Goal: Task Accomplishment & Management: Use online tool/utility

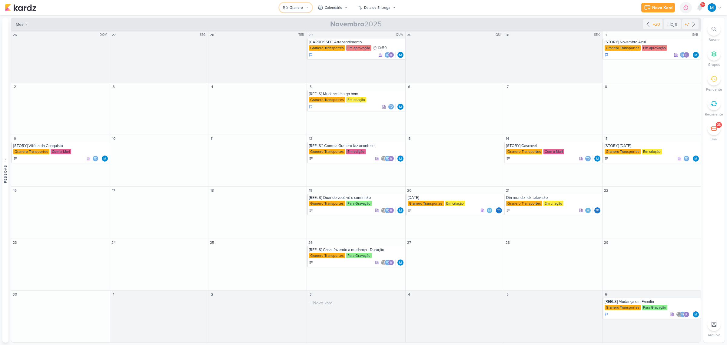
click at [306, 5] on button "Granero" at bounding box center [295, 8] width 33 height 10
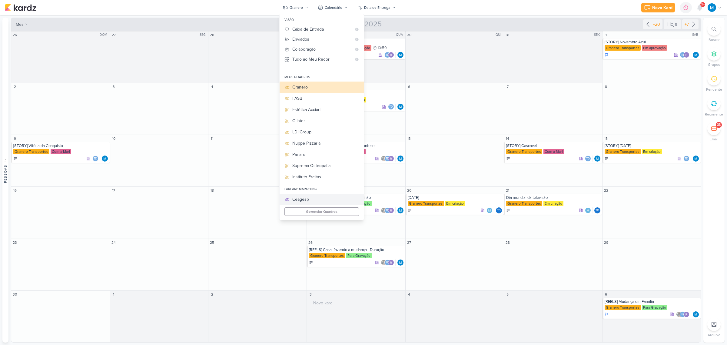
click at [304, 199] on div "Ceagesp" at bounding box center [325, 199] width 67 height 6
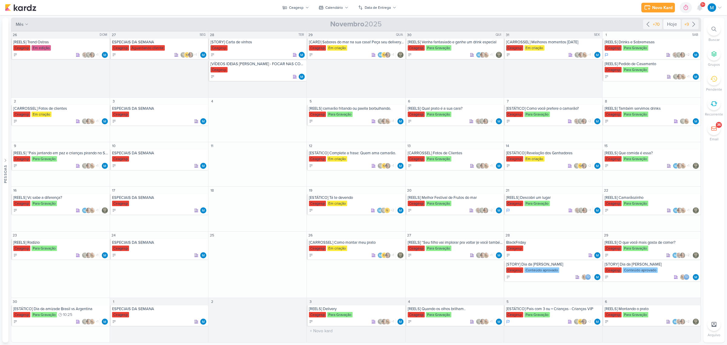
click at [517, 25] on div "Hoje" at bounding box center [671, 24] width 17 height 10
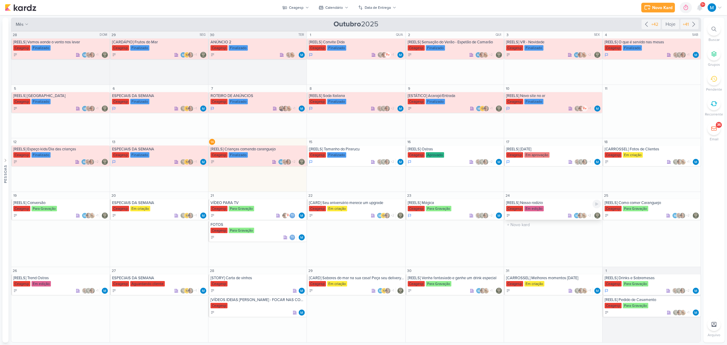
click at [517, 203] on div "[REELS] Nosso rodízio" at bounding box center [553, 202] width 95 height 5
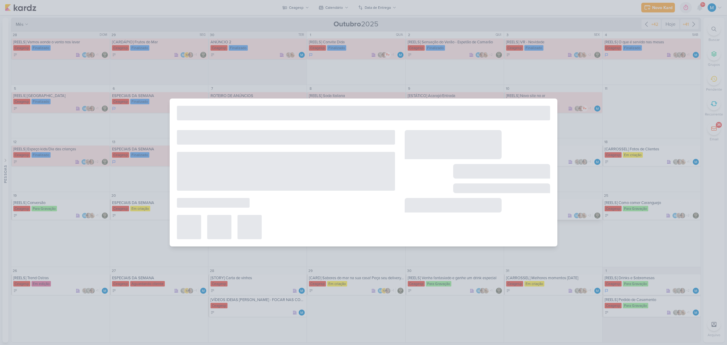
type input "[REELS] Nosso rodízio"
type input "24 de outubro de 2025 às 23:59"
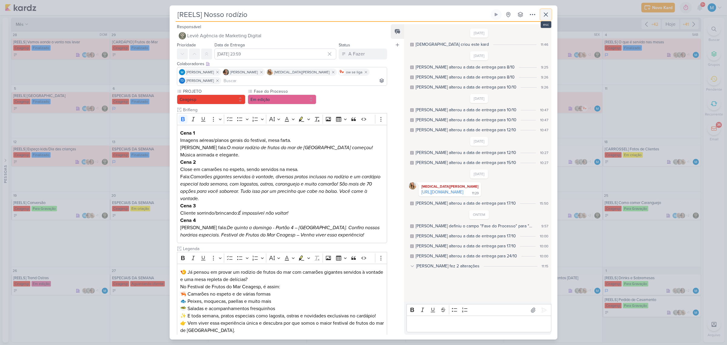
click at [517, 14] on icon at bounding box center [545, 14] width 7 height 7
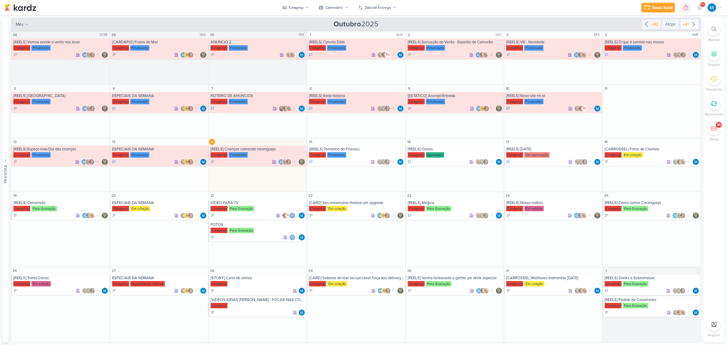
click at [517, 25] on icon at bounding box center [693, 24] width 2 height 5
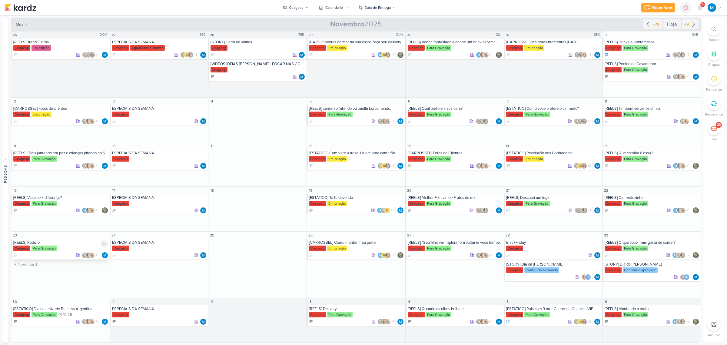
click at [31, 226] on div "[REELS] Rodízio" at bounding box center [60, 242] width 95 height 5
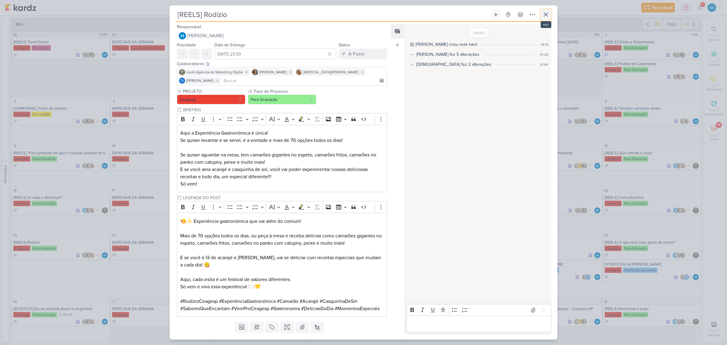
click at [517, 13] on icon at bounding box center [545, 14] width 7 height 7
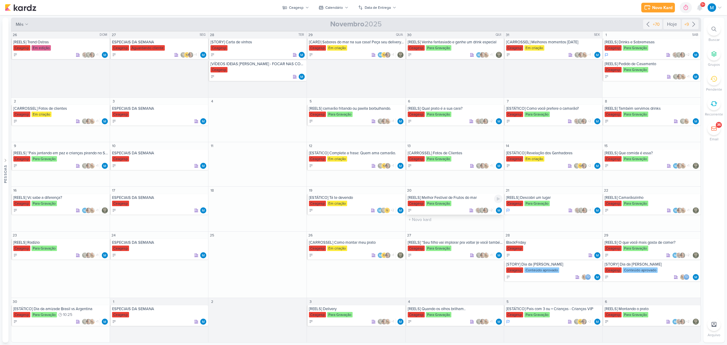
click at [440, 199] on div "[REELS] Melhor Festival de Frutos do mar" at bounding box center [455, 197] width 95 height 5
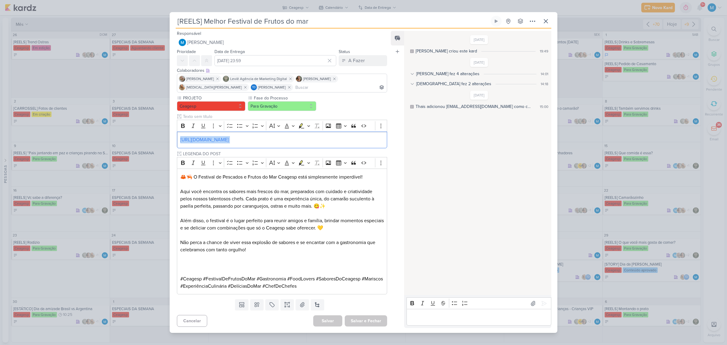
drag, startPoint x: 308, startPoint y: 139, endPoint x: 148, endPoint y: 139, distance: 159.6
click at [148, 139] on div "[REELS] Melhor Festival de Frutos do mar Criado por mim" at bounding box center [363, 172] width 727 height 345
copy p "https://www.instagram.com/reel/DOTUFO5DPOH/?igsh=OXp5c2hzMzJlem1l"
click at [517, 20] on icon at bounding box center [546, 21] width 4 height 4
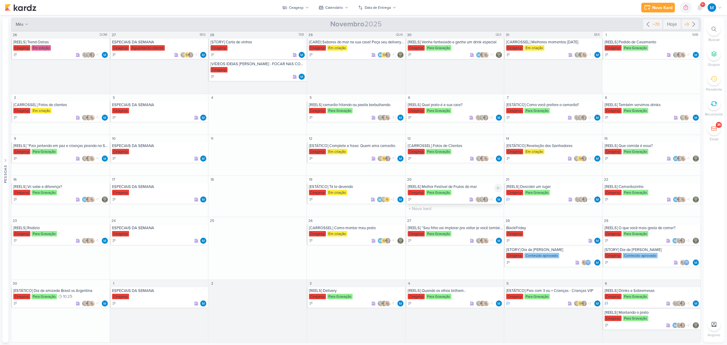
click at [453, 186] on div "[REELS] Melhor Festival de Frutos do mar" at bounding box center [455, 186] width 95 height 5
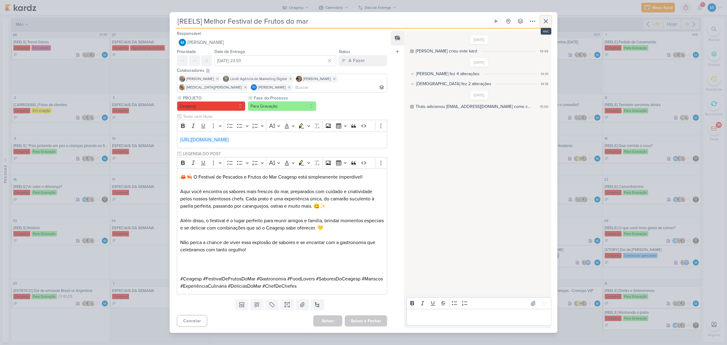
click at [517, 20] on button at bounding box center [545, 21] width 11 height 11
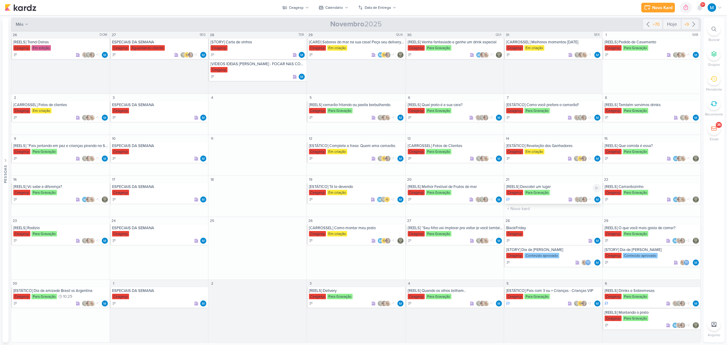
click at [517, 187] on div "[REELS] Descobri um lugar" at bounding box center [553, 186] width 95 height 5
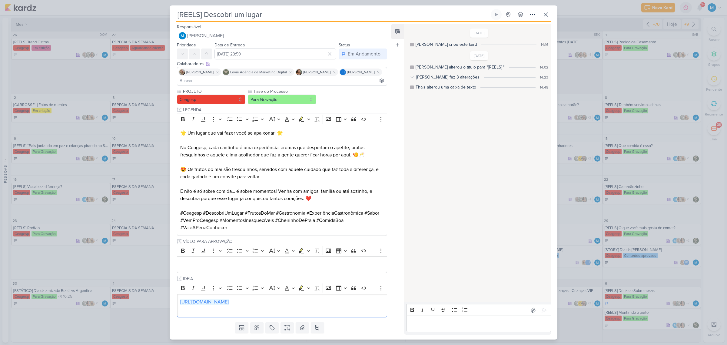
drag, startPoint x: 371, startPoint y: 305, endPoint x: 146, endPoint y: 304, distance: 225.3
click at [147, 226] on div "[REELS] Descobri um lugar Criado por mim" at bounding box center [363, 172] width 727 height 345
copy link "https://www.instagram.com/reel/DIrx2rESbwL/?igsh=QkFkdV96T2dodw%3D%3D"
click at [517, 16] on icon at bounding box center [545, 14] width 7 height 7
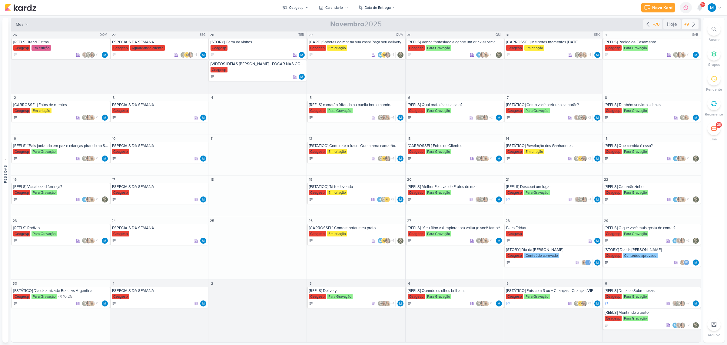
click at [517, 23] on icon at bounding box center [693, 24] width 7 height 7
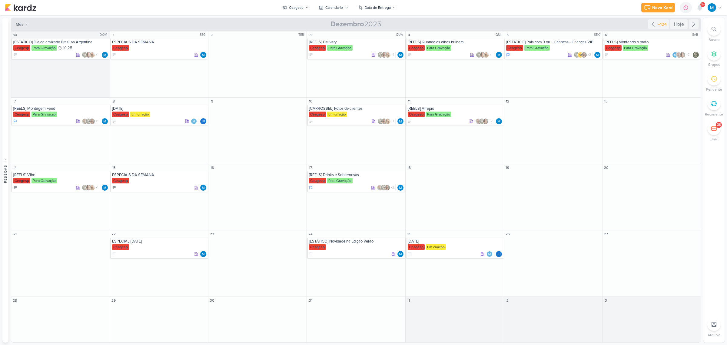
click at [517, 30] on icon at bounding box center [713, 29] width 5 height 5
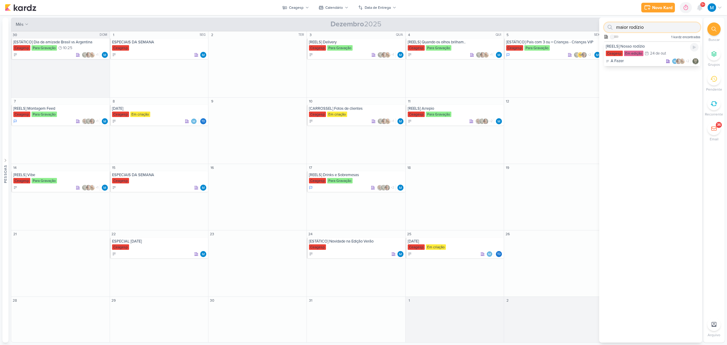
type input "maior rodízio"
click at [517, 44] on div "[REELS] Nosso rodízio" at bounding box center [652, 46] width 93 height 5
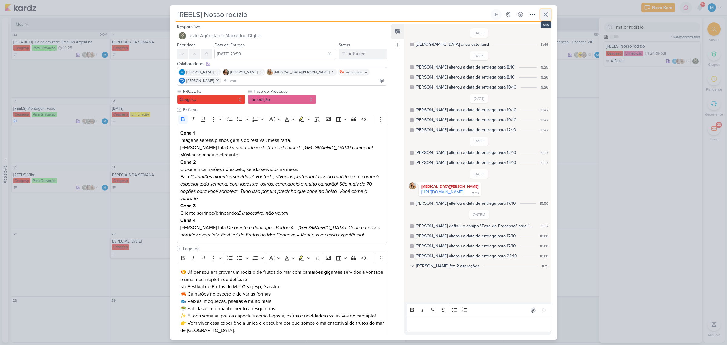
click at [517, 15] on icon at bounding box center [545, 14] width 7 height 7
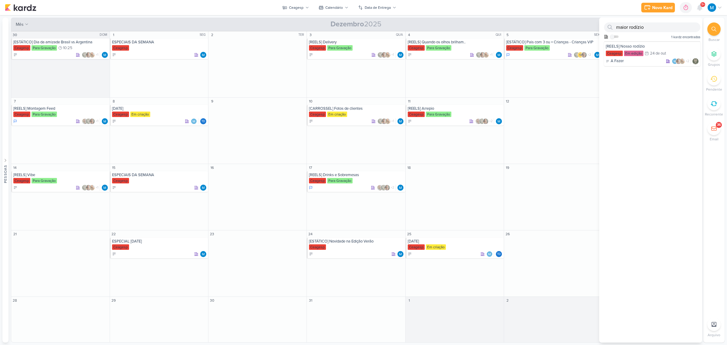
click at [517, 8] on div "Novo Kard Ctrl + k 0h0m Sessão desligada... Hoje 0h0m Semana 0h0m Mês 0h0m" at bounding box center [363, 7] width 717 height 15
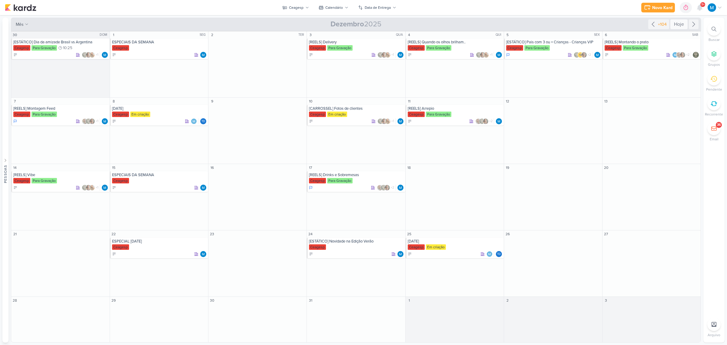
click at [517, 27] on div "Hoje" at bounding box center [678, 24] width 17 height 10
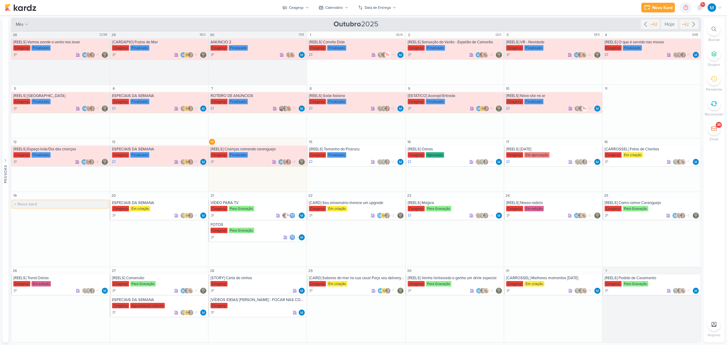
click at [30, 203] on input "text" at bounding box center [60, 204] width 96 height 8
type input "[REELS] Bem vindo"
click at [43, 203] on div "[REELS] Bem vindo" at bounding box center [60, 202] width 95 height 5
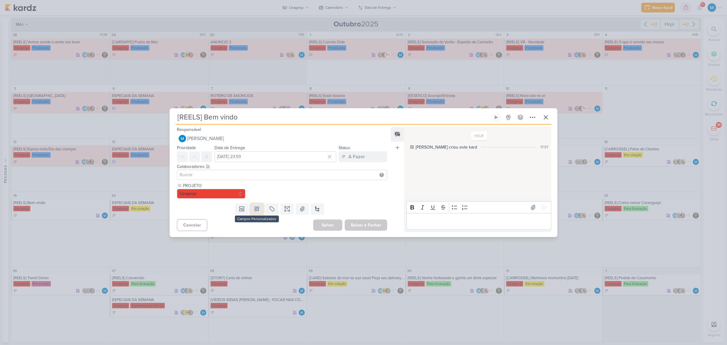
click at [255, 209] on icon at bounding box center [257, 209] width 4 height 4
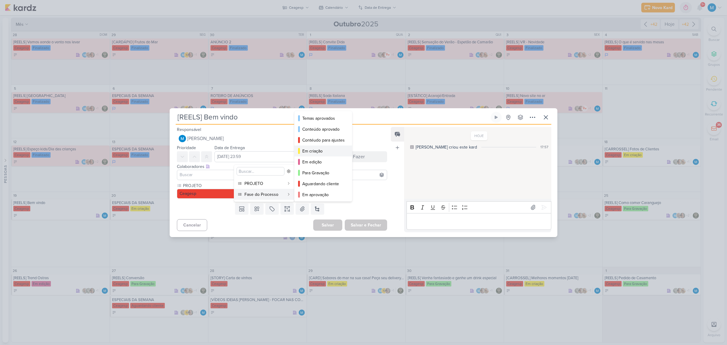
click at [314, 149] on div "Em criação" at bounding box center [323, 151] width 42 height 6
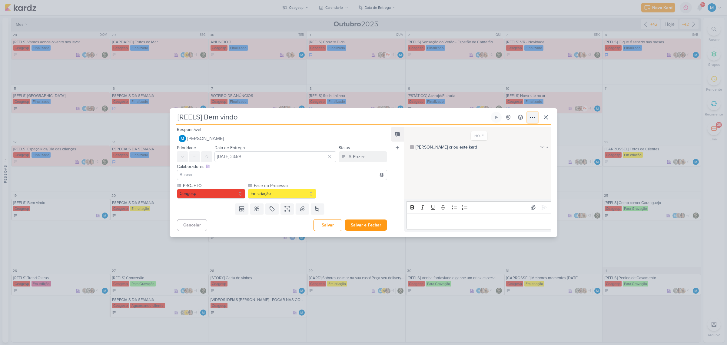
click at [517, 118] on icon at bounding box center [532, 117] width 7 height 7
click at [505, 134] on div "Copiar Link" at bounding box center [494, 131] width 21 height 6
click at [196, 174] on input at bounding box center [281, 174] width 207 height 7
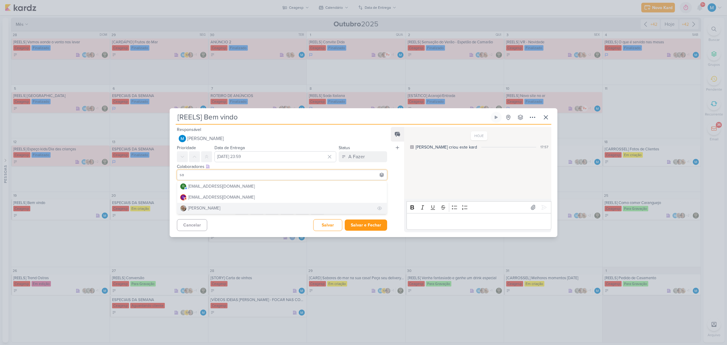
type input "sa"
click at [211, 206] on div "Sarah Violante" at bounding box center [204, 208] width 32 height 6
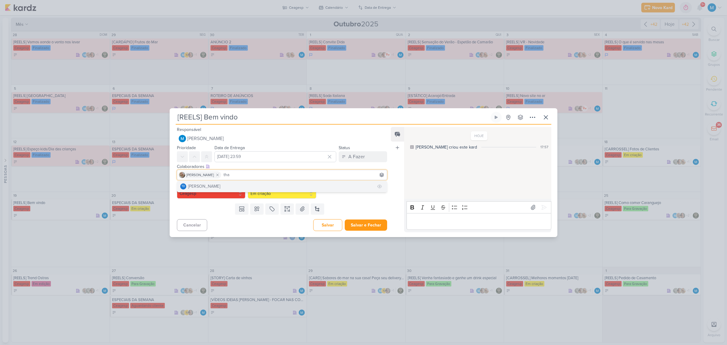
type input "tha"
click at [219, 184] on div "[PERSON_NAME]" at bounding box center [204, 186] width 32 height 6
type input "marcel"
click at [279, 184] on button "Marcella Legnaioli" at bounding box center [282, 186] width 210 height 11
type input "levi"
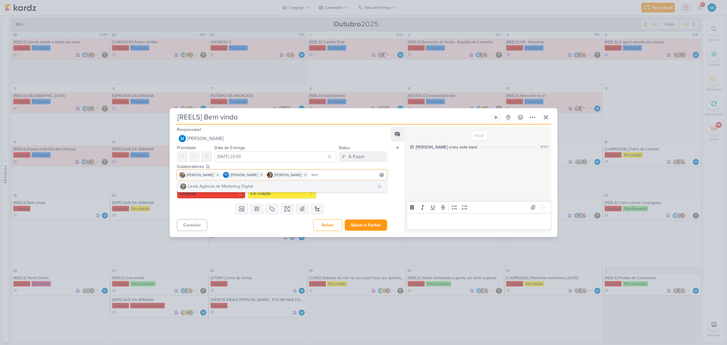
click at [353, 185] on button "Leviê Agência de Marketing Digital" at bounding box center [282, 186] width 210 height 11
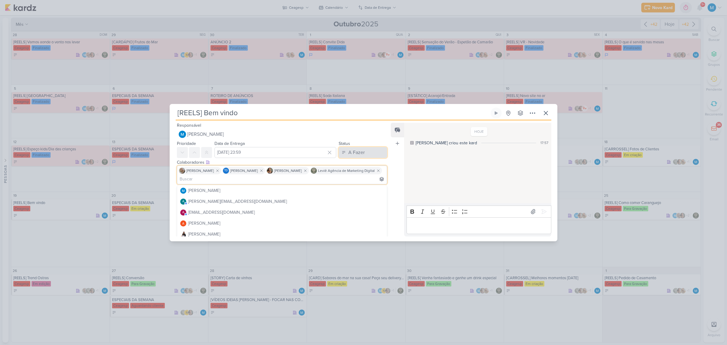
click at [359, 154] on div "A Fazer" at bounding box center [356, 152] width 16 height 7
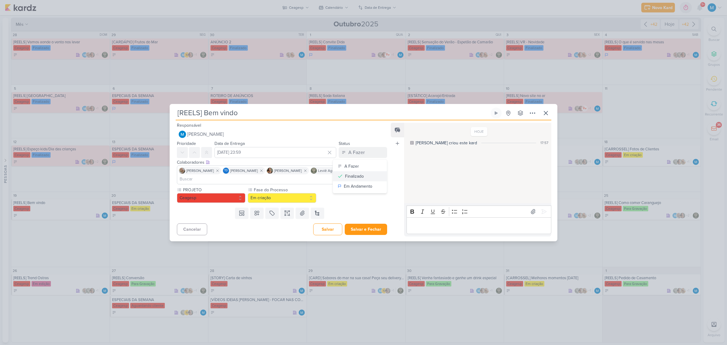
click at [363, 173] on button "Finalizado" at bounding box center [360, 176] width 54 height 10
click at [370, 226] on button "Salvar e Fechar" at bounding box center [366, 228] width 42 height 11
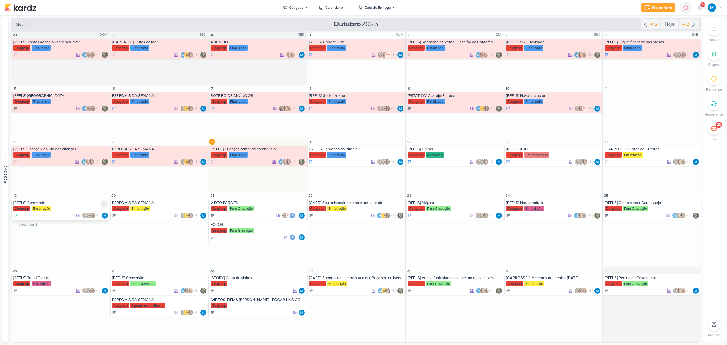
click at [35, 203] on div "[REELS] Bem vindo" at bounding box center [60, 202] width 95 height 5
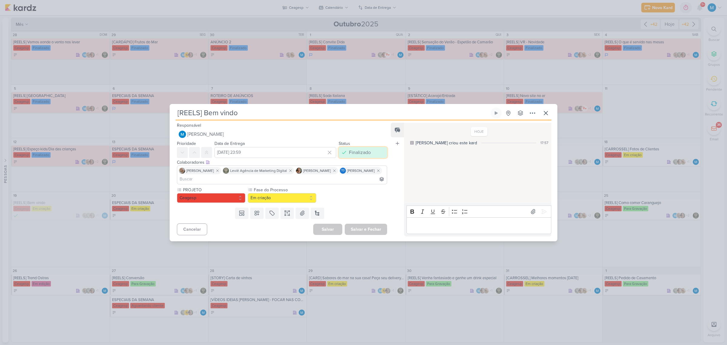
click at [354, 154] on div "Finalizado" at bounding box center [360, 152] width 22 height 7
click at [363, 184] on div "Em Andamento" at bounding box center [358, 186] width 28 height 6
click at [374, 226] on button "Salvar e Fechar" at bounding box center [366, 228] width 42 height 11
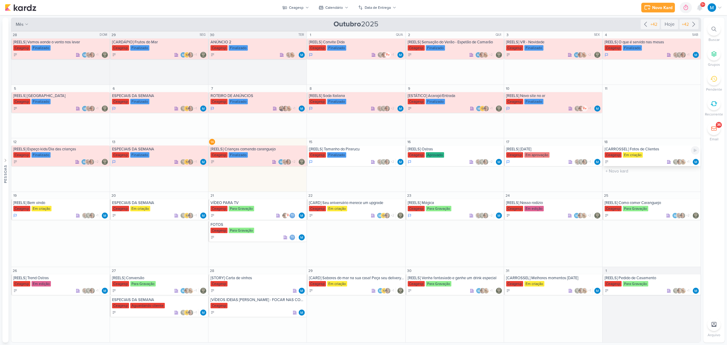
click at [517, 150] on div "[CARROSSEL] Fotos de Clientes" at bounding box center [651, 149] width 95 height 5
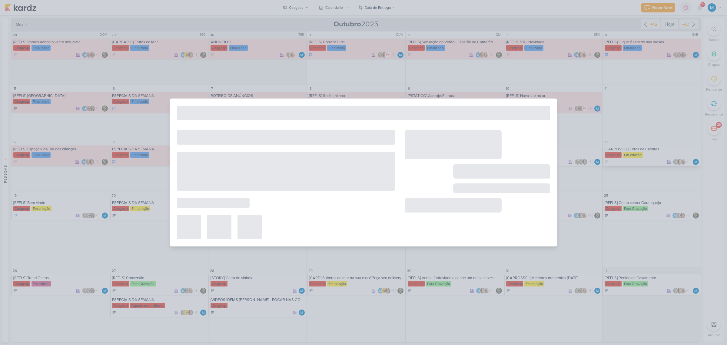
type input "[CARROSSEL] Fotos de Clientes"
type input "18 de outubro de 2025 às 23:59"
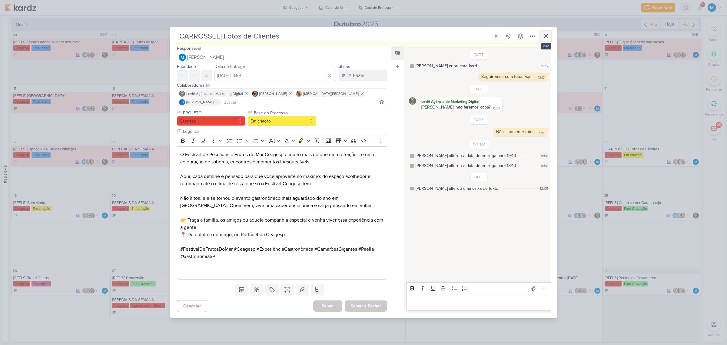
click at [517, 37] on icon at bounding box center [545, 35] width 7 height 7
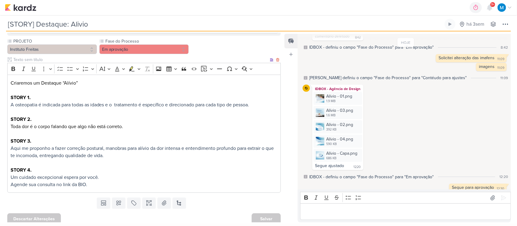
scroll to position [168, 0]
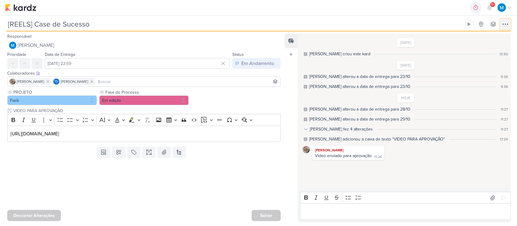
click at [507, 23] on icon at bounding box center [505, 24] width 7 height 7
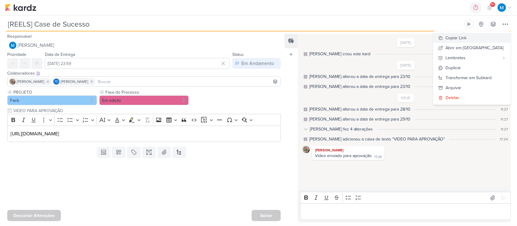
click at [466, 39] on div "Copiar Link" at bounding box center [455, 38] width 21 height 6
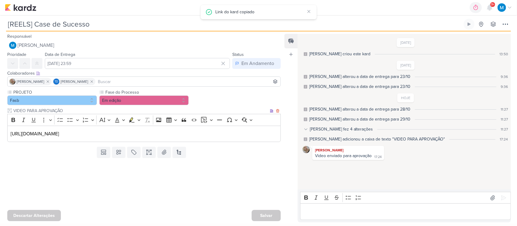
click at [202, 134] on p "https://drive.google.com/drive/u/1/folders/1iPWhIbXzmmM-ZcUsBtfxDrFoaYmgjiXW" at bounding box center [144, 134] width 267 height 7
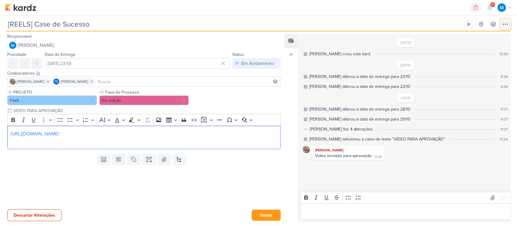
click at [504, 23] on icon at bounding box center [505, 24] width 7 height 7
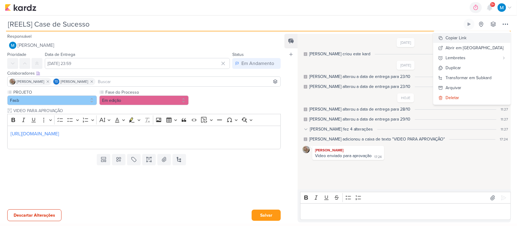
click at [478, 34] on button "Copiar Link" at bounding box center [471, 38] width 77 height 10
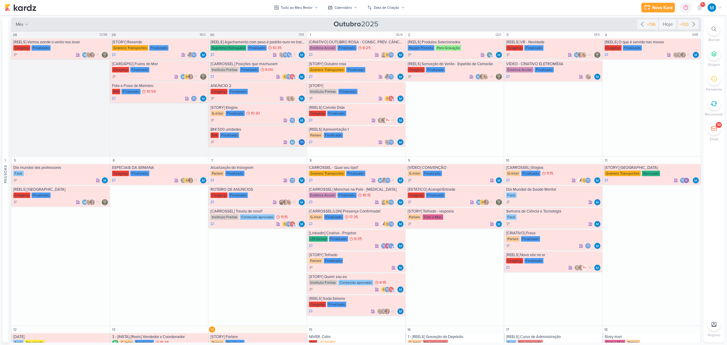
scroll to position [388, 0]
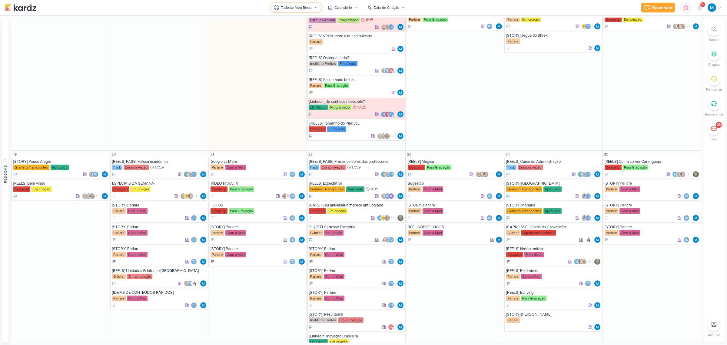
click at [298, 6] on div "Tudo ao Meu Redor" at bounding box center [297, 7] width 32 height 5
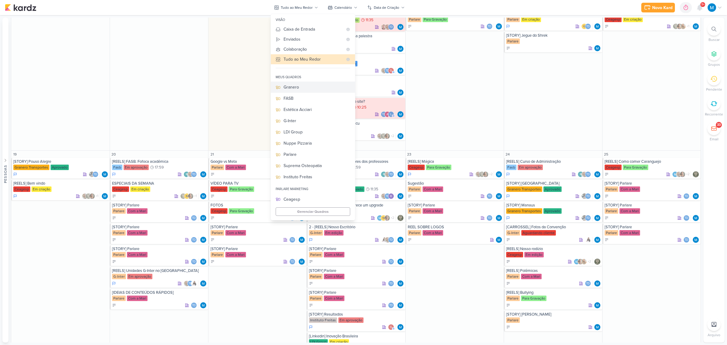
click at [315, 86] on div "Granero" at bounding box center [316, 87] width 67 height 6
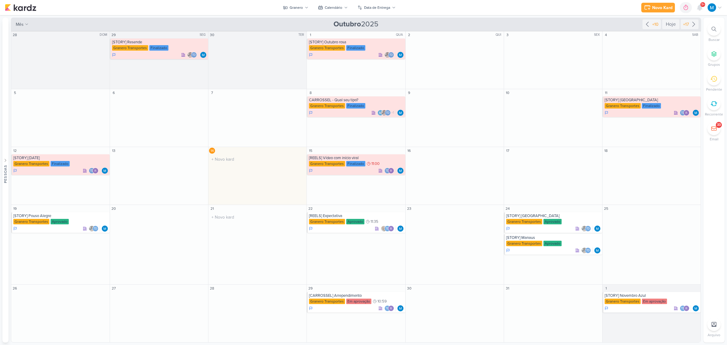
scroll to position [0, 0]
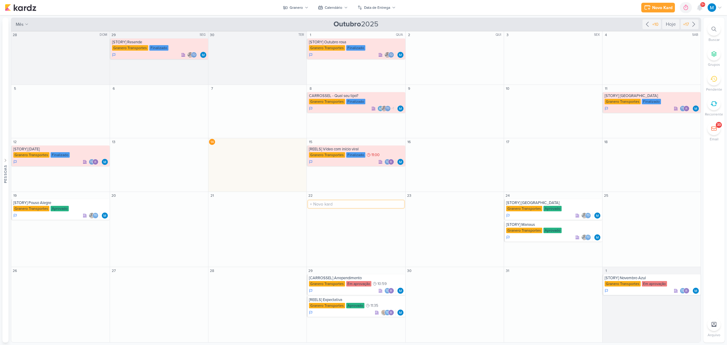
click at [316, 203] on input "text" at bounding box center [356, 204] width 96 height 8
type input "[REELS] Ação Porsche"
click at [692, 25] on icon at bounding box center [693, 24] width 7 height 7
